Goal: Information Seeking & Learning: Learn about a topic

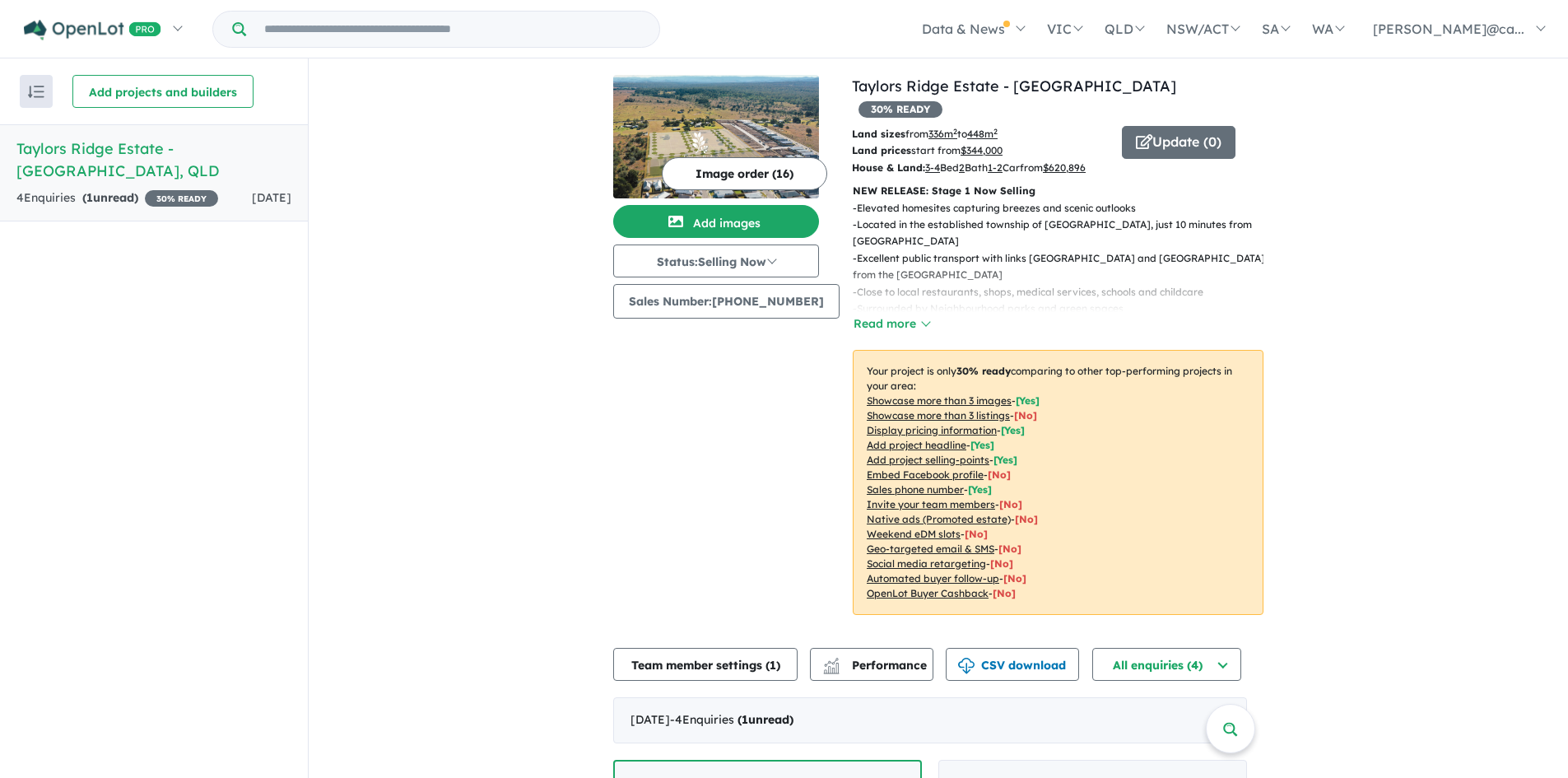
scroll to position [3, 0]
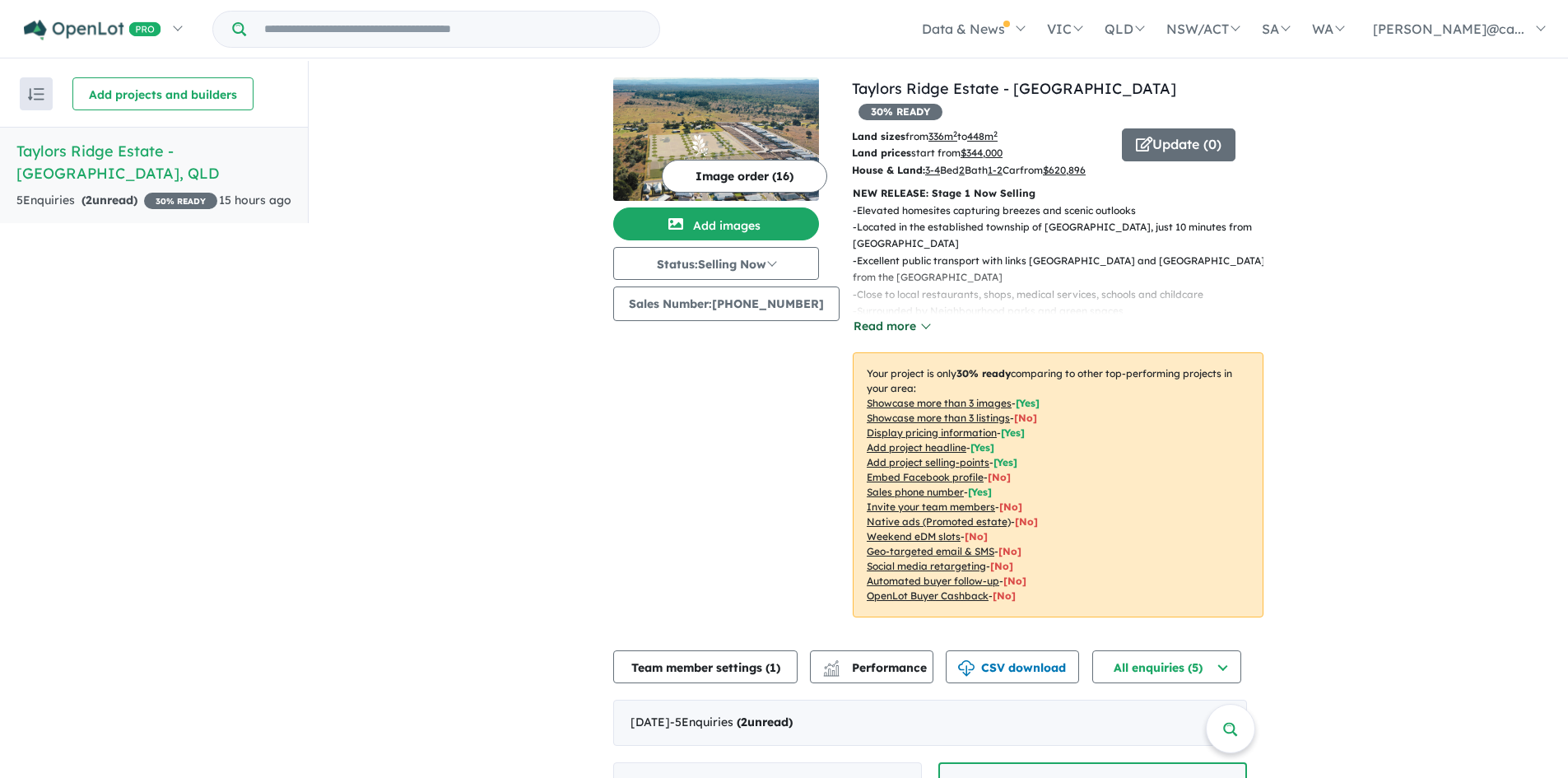
click at [867, 317] on button "Read more" at bounding box center [892, 326] width 77 height 19
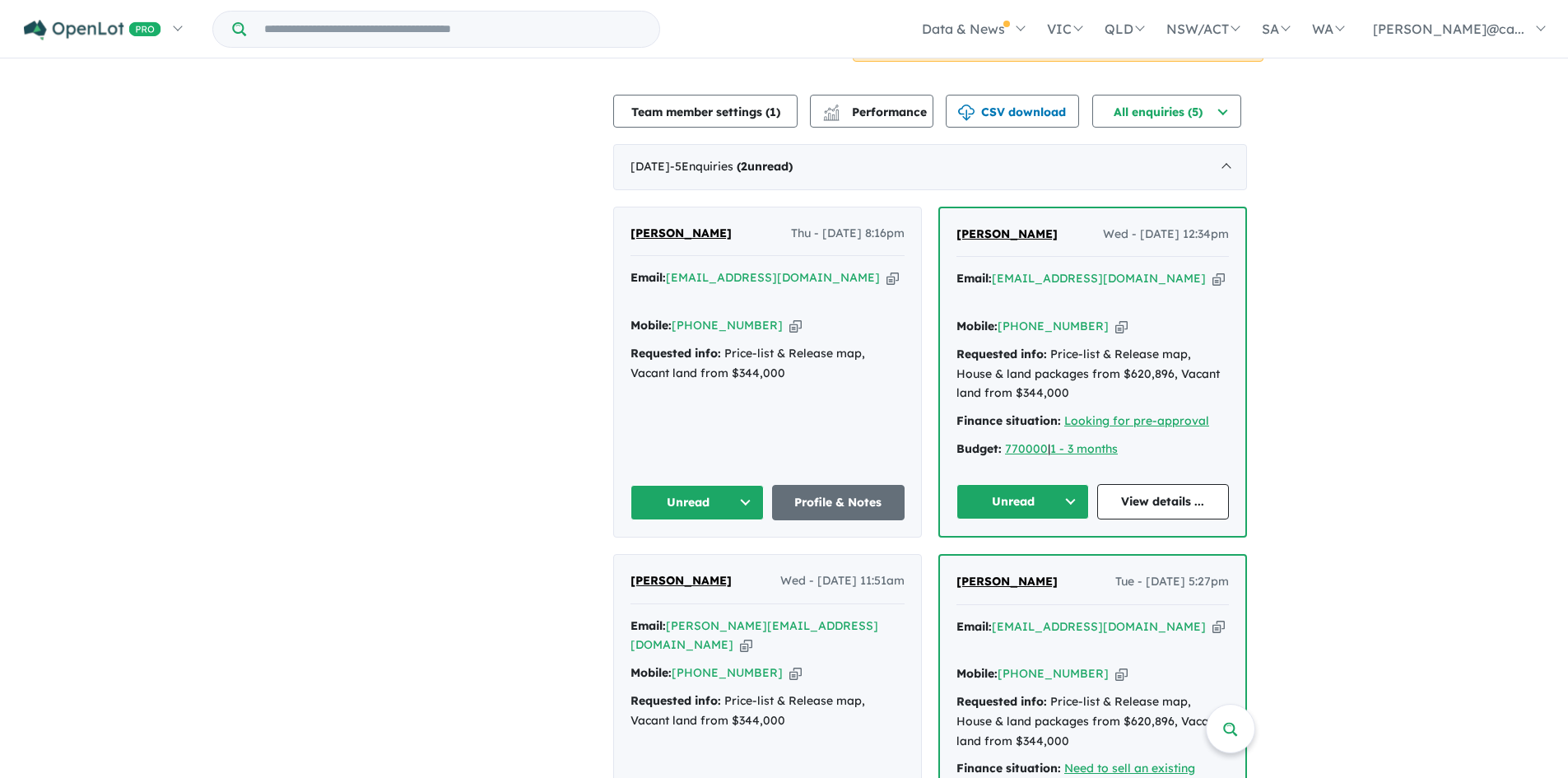
scroll to position [663, 0]
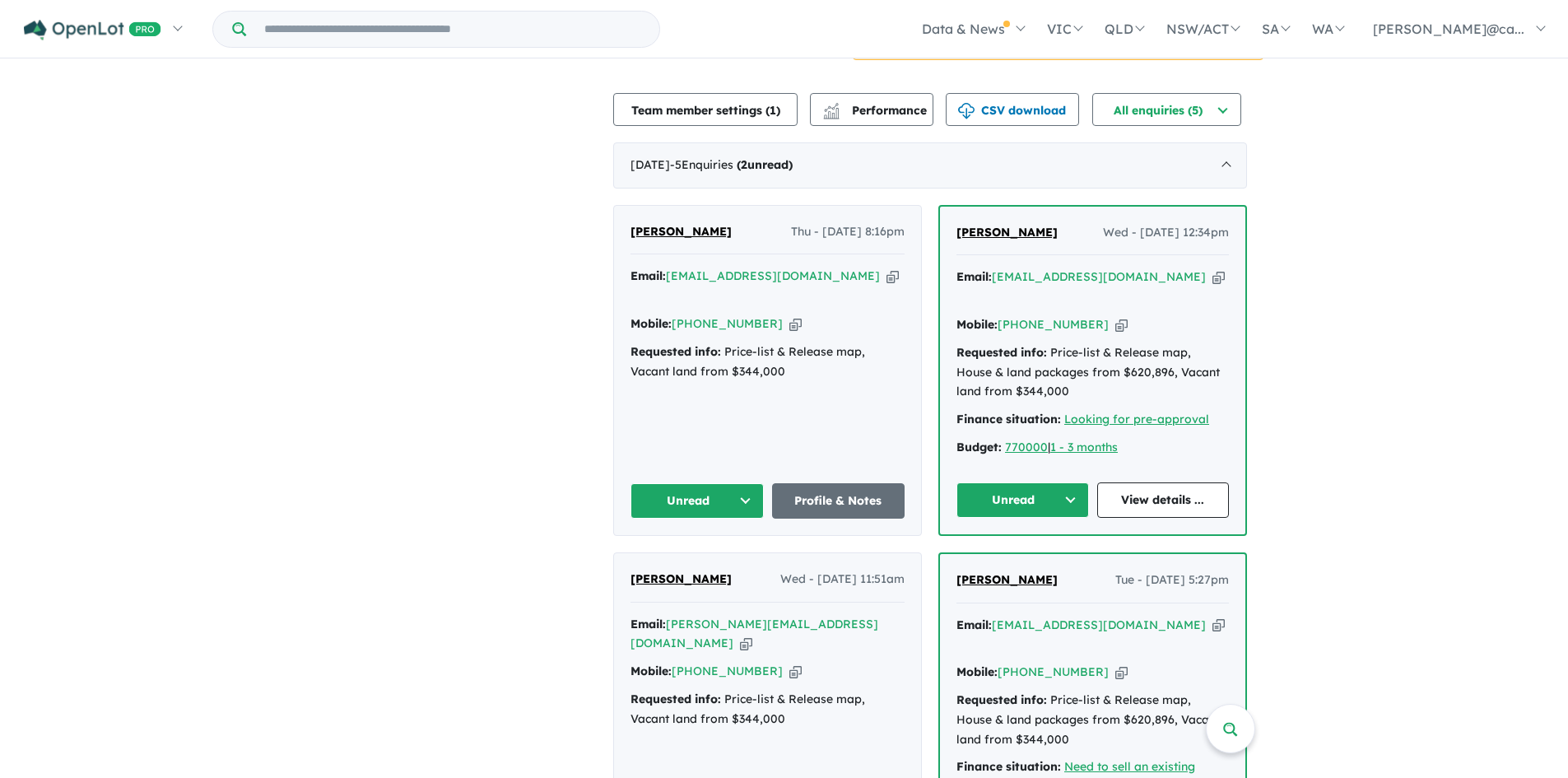
click at [757, 483] on button "Unread" at bounding box center [697, 500] width 134 height 36
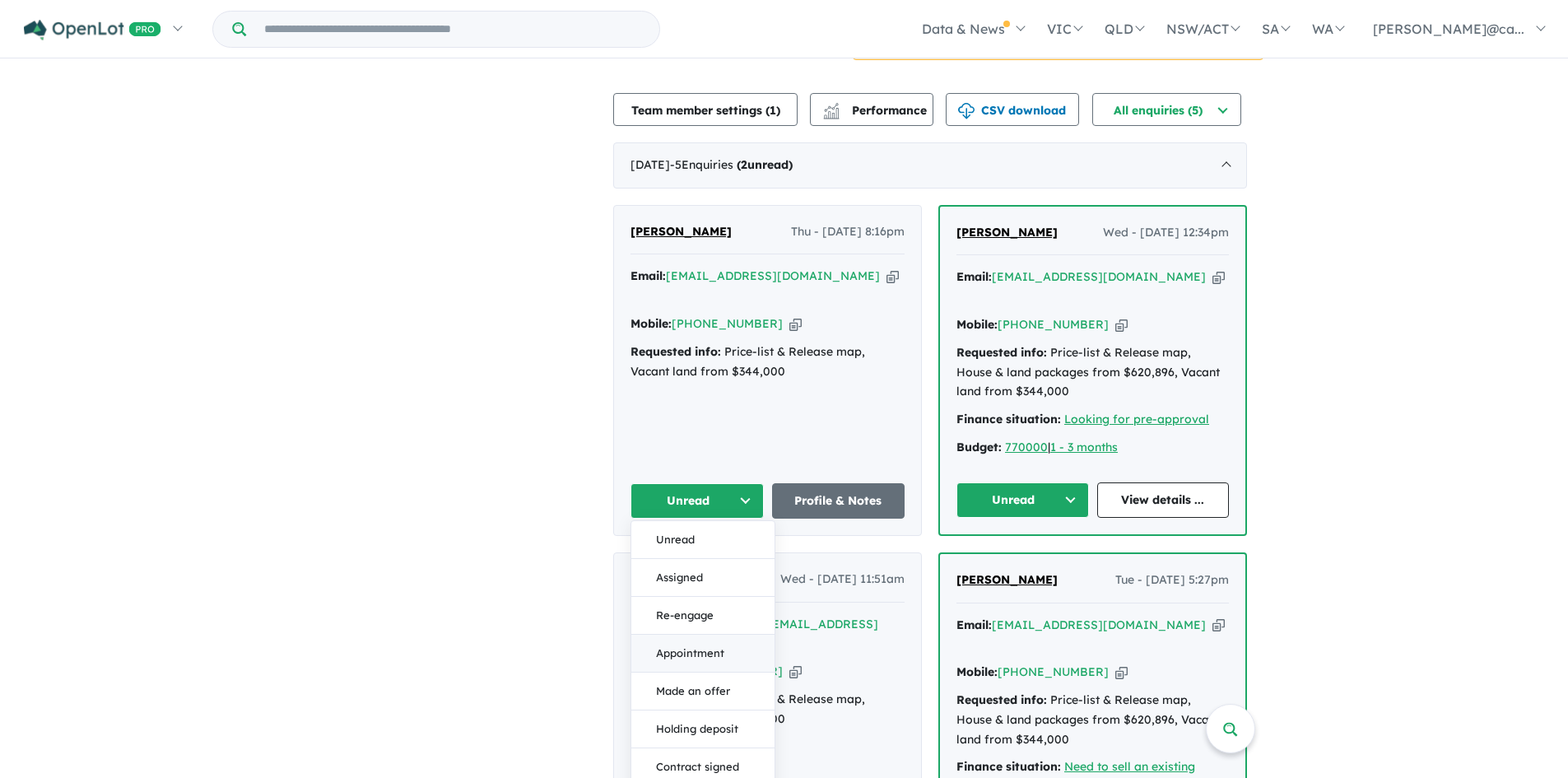
scroll to position [746, 0]
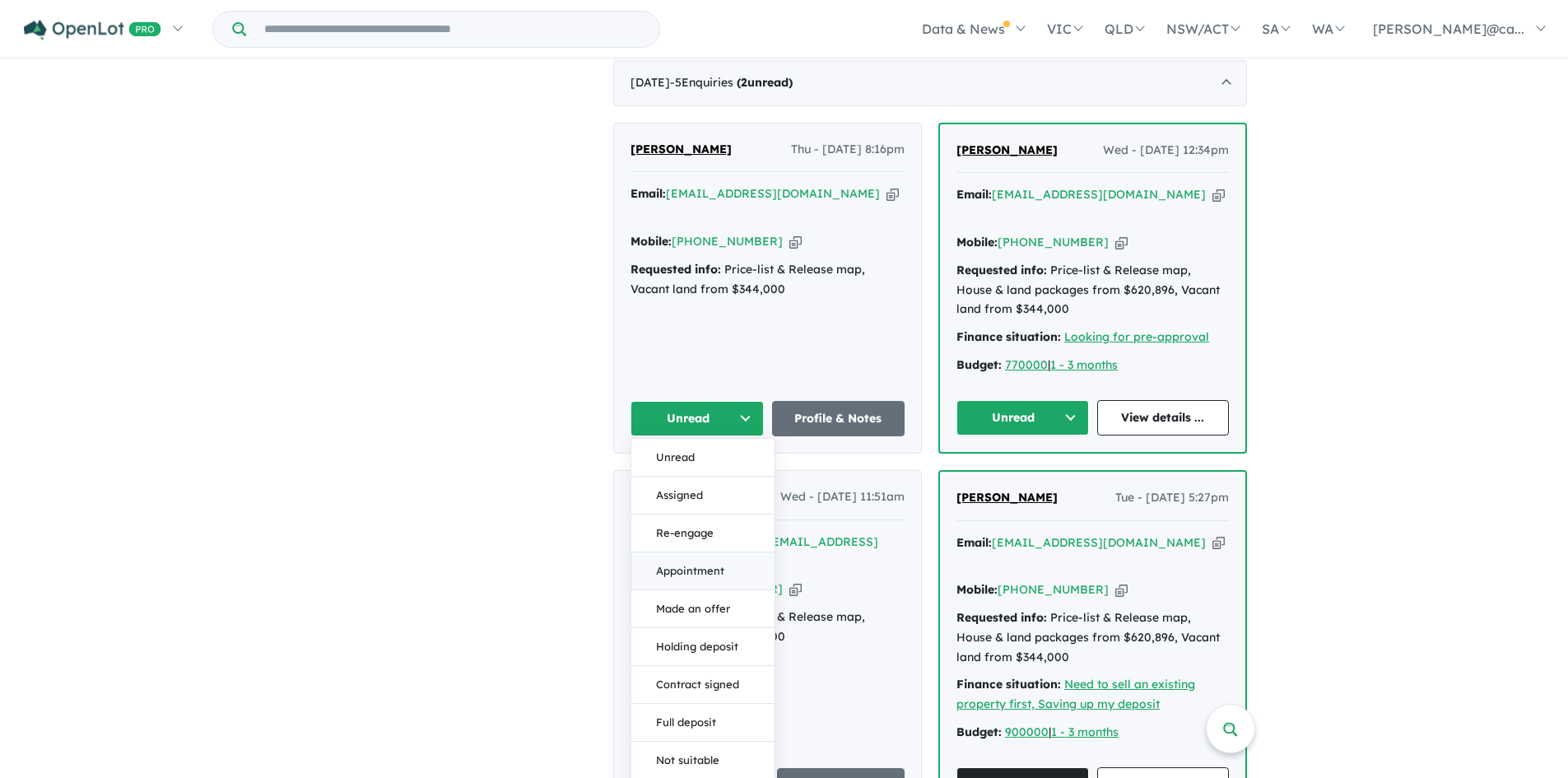
click at [713, 553] on button "Appointment" at bounding box center [703, 571] width 143 height 38
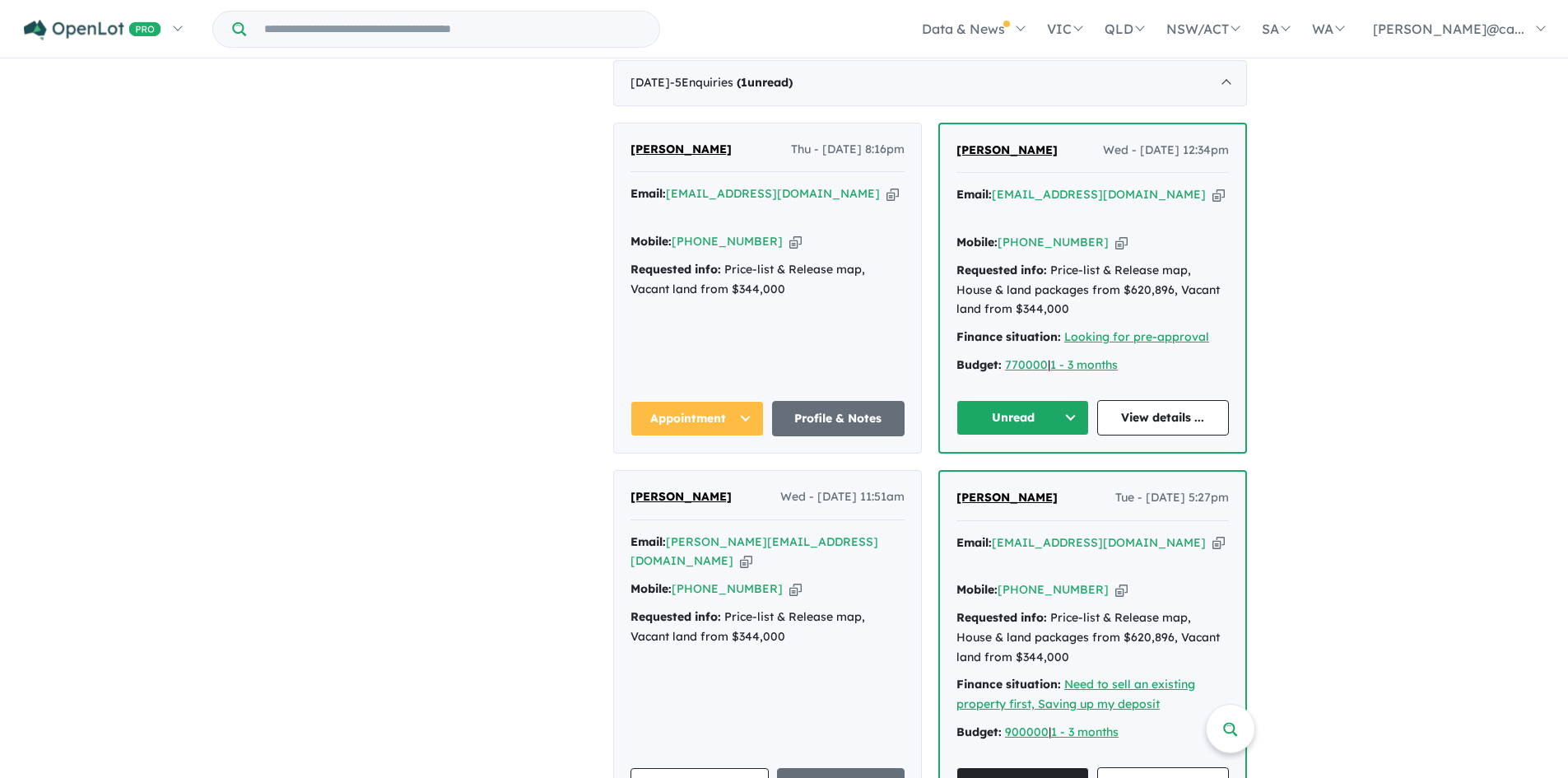
click at [1058, 400] on button "Unread" at bounding box center [1023, 418] width 133 height 36
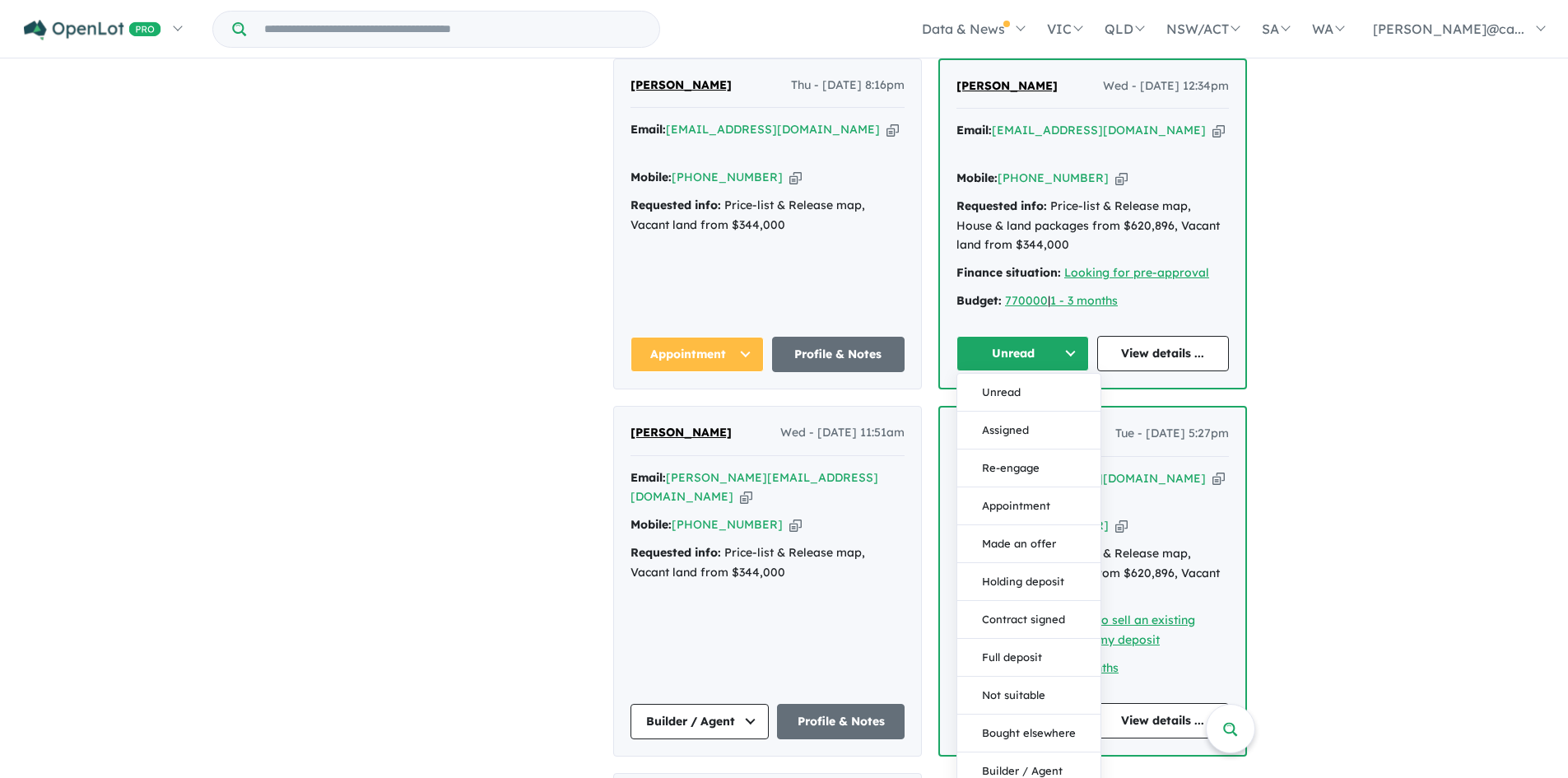
scroll to position [911, 0]
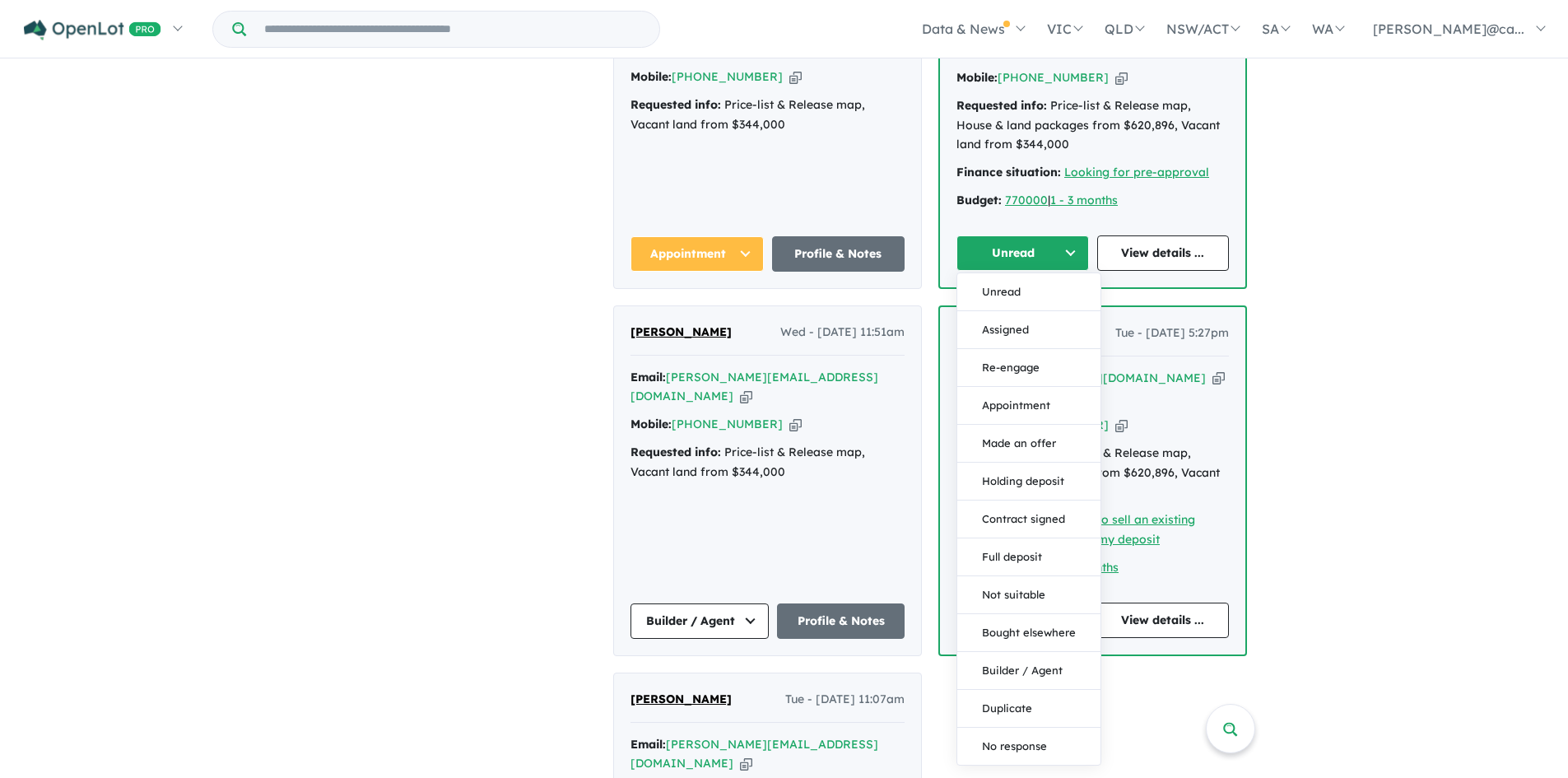
click at [1353, 291] on div "View all projects in your account Taylors Ridge Estate - Walloon 30 % READY Lan…" at bounding box center [938, 47] width 1260 height 1793
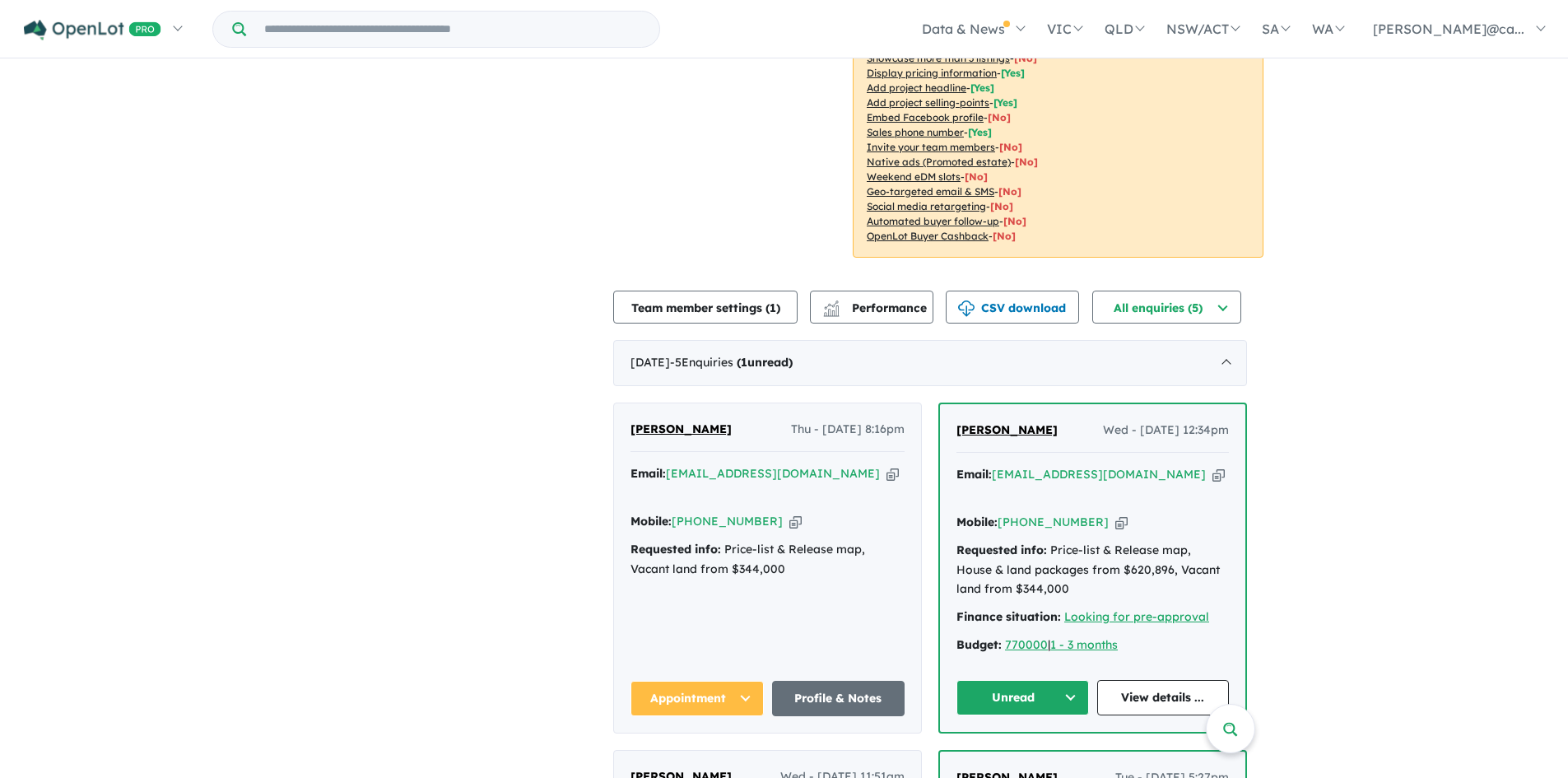
scroll to position [0, 0]
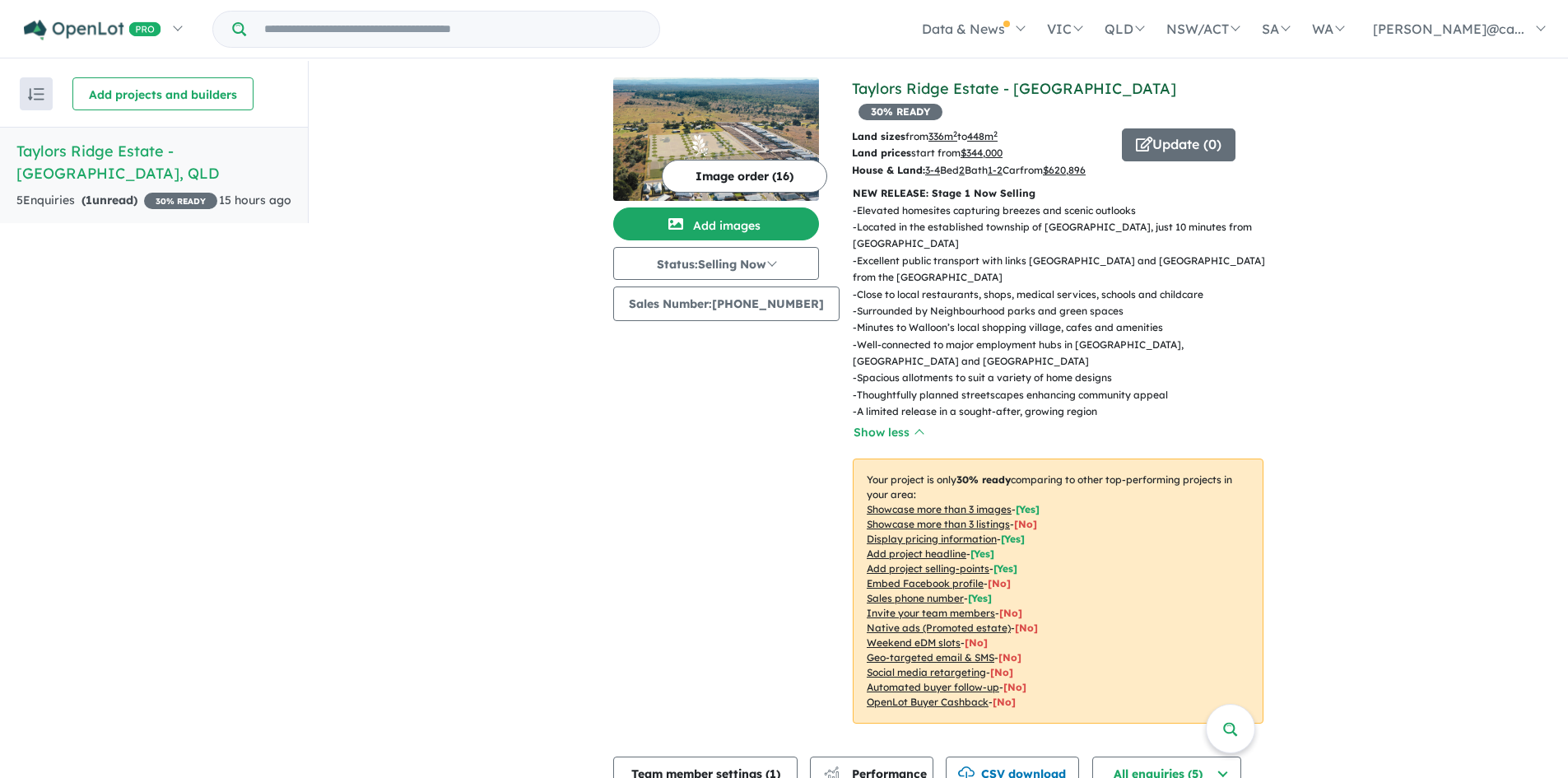
click at [908, 91] on link "Taylors Ridge Estate - [GEOGRAPHIC_DATA]" at bounding box center [1014, 88] width 324 height 19
